Goal: Find specific page/section: Find specific page/section

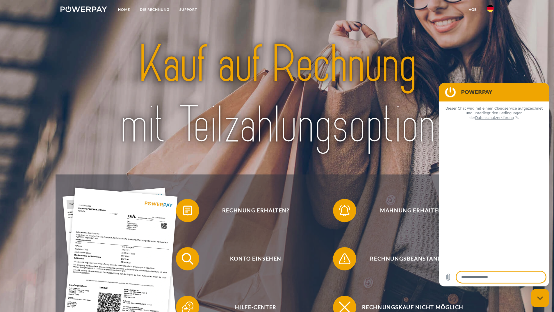
type textarea "*"
click at [492, 10] on img at bounding box center [490, 8] width 7 height 7
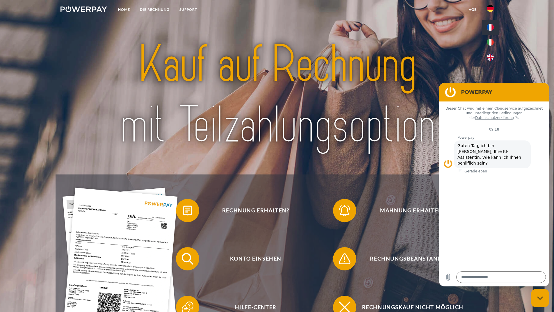
click at [491, 27] on img at bounding box center [490, 27] width 7 height 7
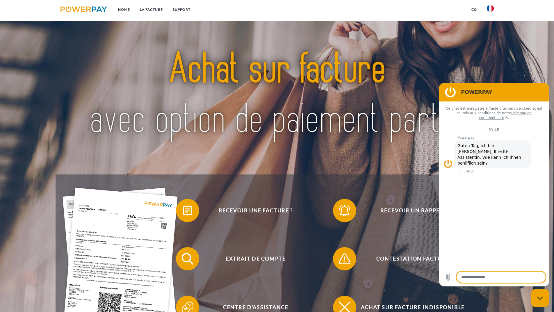
scroll to position [78, 0]
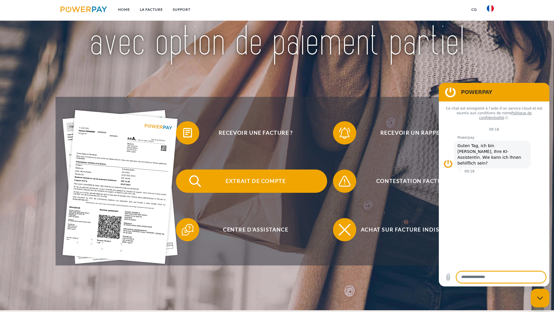
click at [224, 182] on span "Extrait de compte" at bounding box center [255, 180] width 142 height 23
